Goal: Task Accomplishment & Management: Use online tool/utility

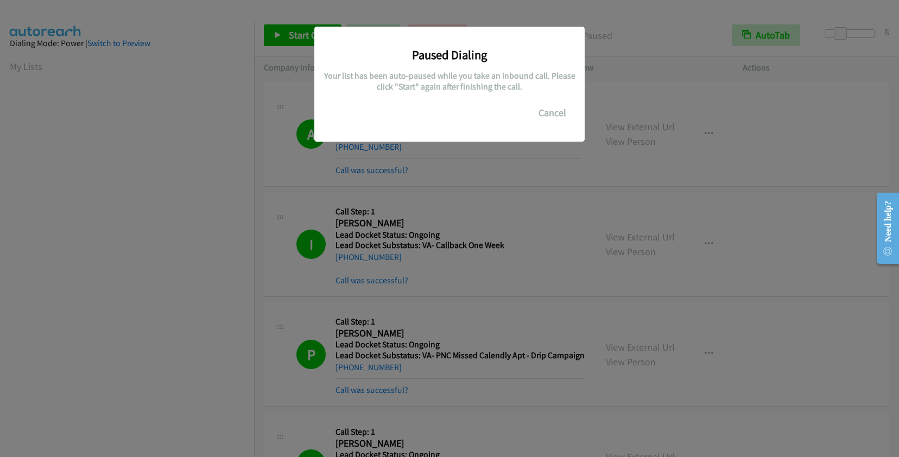
scroll to position [151, 0]
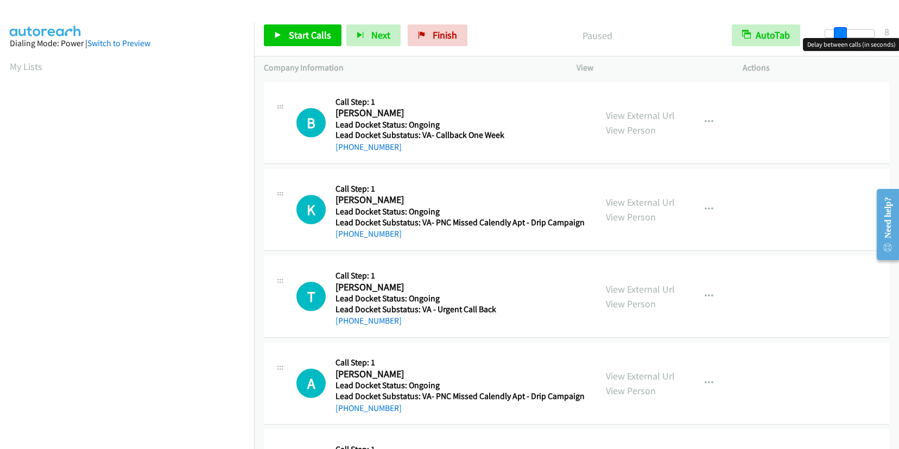
drag, startPoint x: 825, startPoint y: 33, endPoint x: 838, endPoint y: 32, distance: 13.0
click at [838, 32] on span at bounding box center [840, 33] width 13 height 13
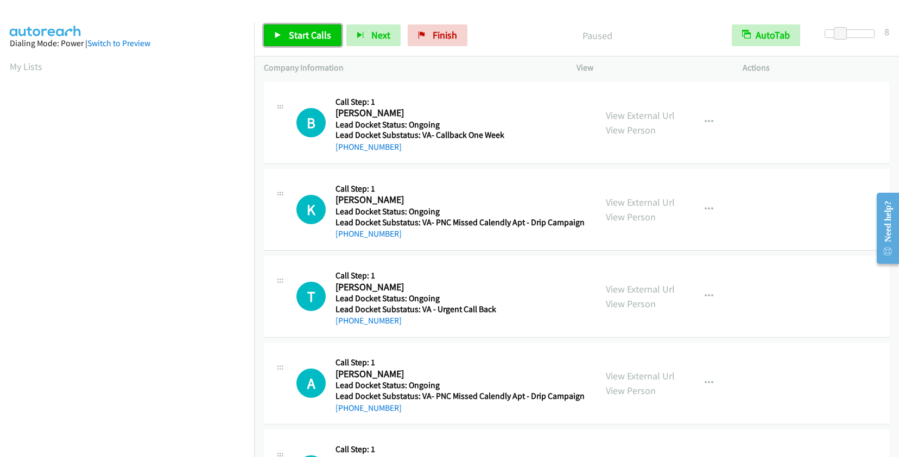
click at [307, 36] on span "Start Calls" at bounding box center [310, 35] width 42 height 12
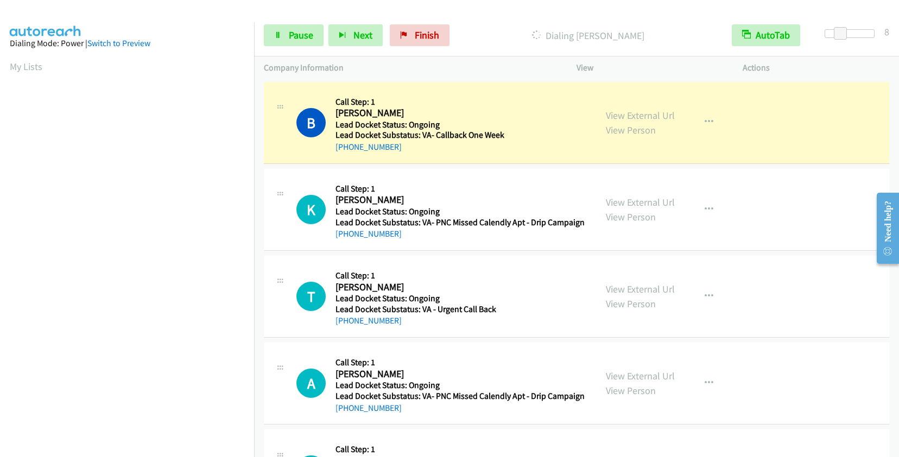
scroll to position [152, 0]
click at [307, 28] on link "Pause" at bounding box center [294, 35] width 60 height 22
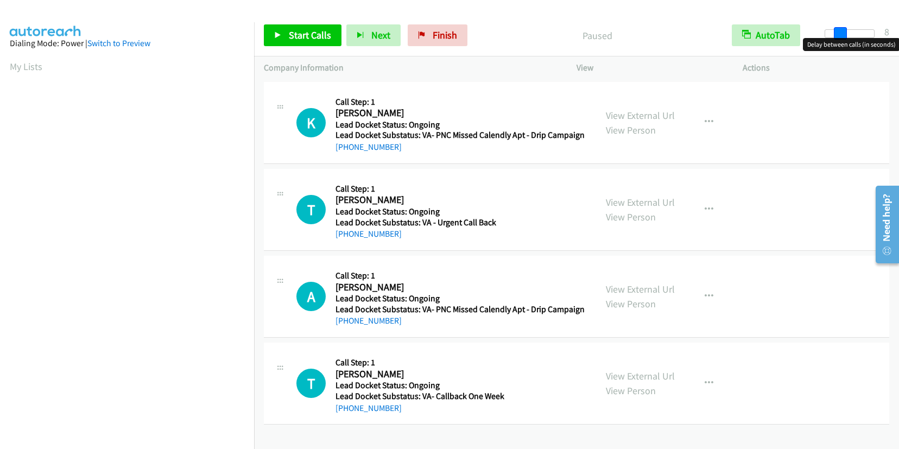
drag, startPoint x: 825, startPoint y: 33, endPoint x: 836, endPoint y: 33, distance: 11.9
click at [836, 33] on span at bounding box center [840, 33] width 13 height 13
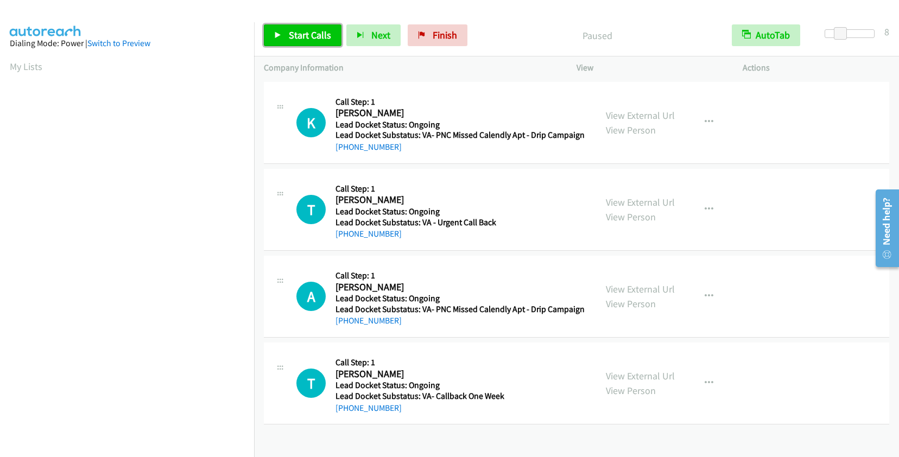
click at [303, 35] on span "Start Calls" at bounding box center [310, 35] width 42 height 12
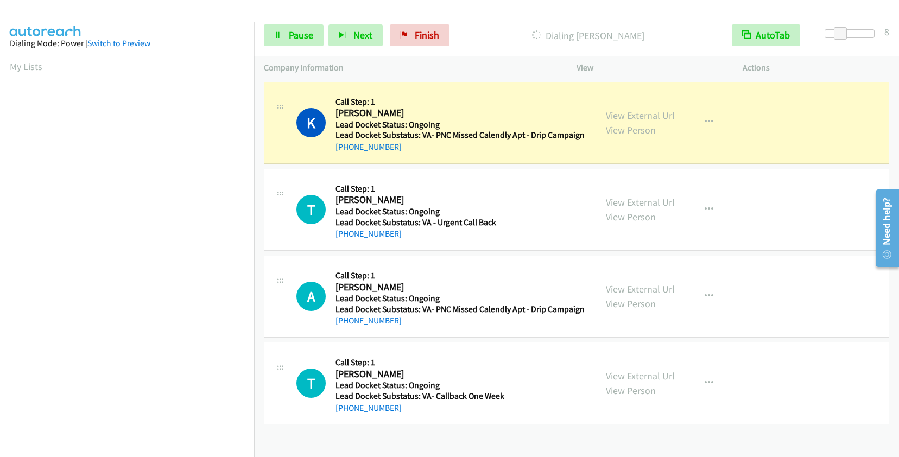
scroll to position [151, 0]
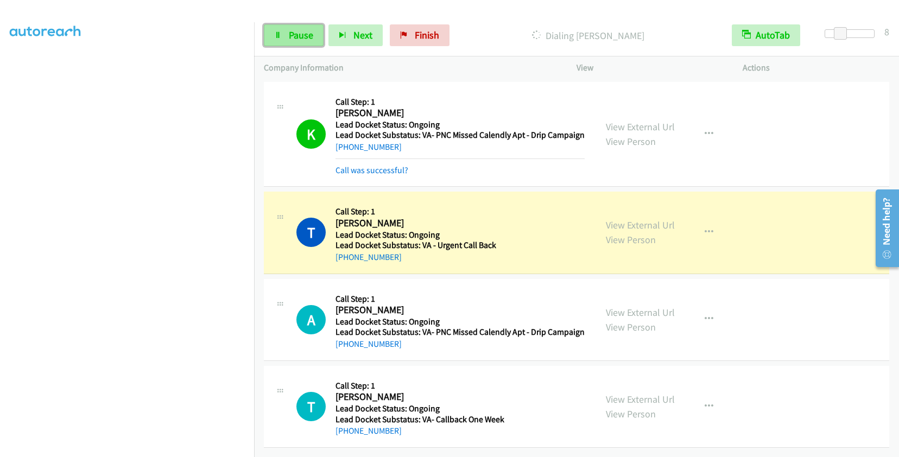
click at [297, 34] on span "Pause" at bounding box center [301, 35] width 24 height 12
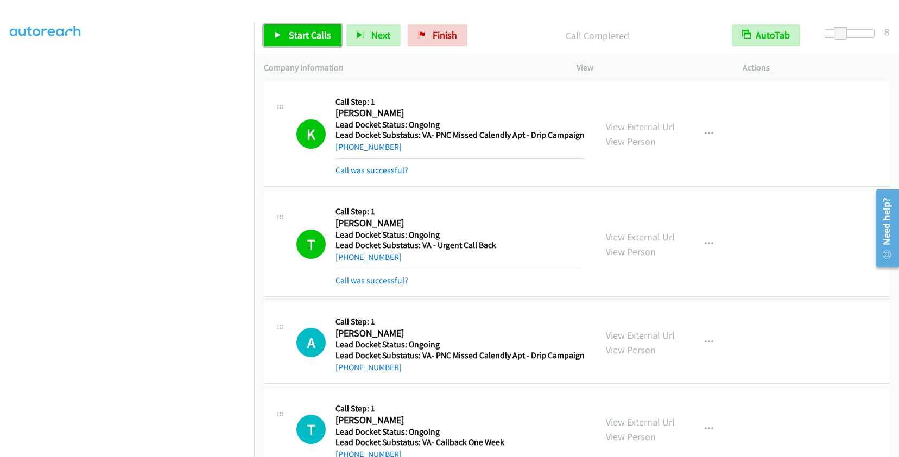
click at [321, 34] on span "Start Calls" at bounding box center [310, 35] width 42 height 12
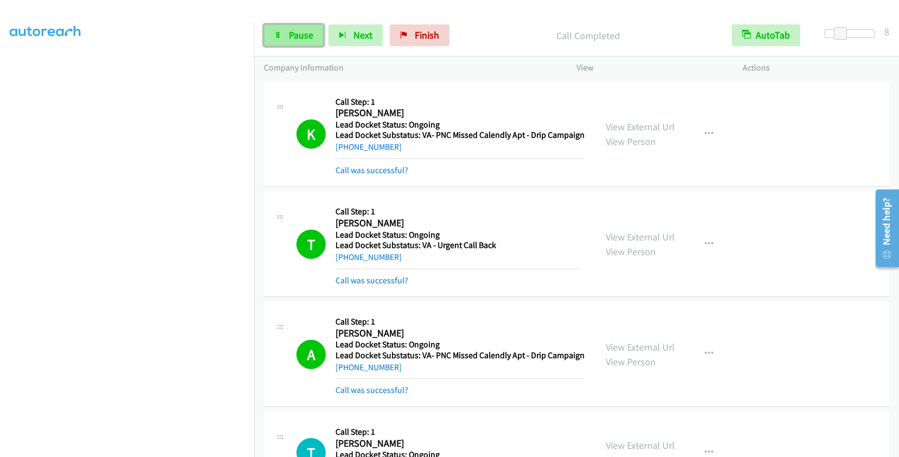
click at [309, 29] on span "Pause" at bounding box center [301, 35] width 24 height 12
